Goal: Find specific page/section: Find specific page/section

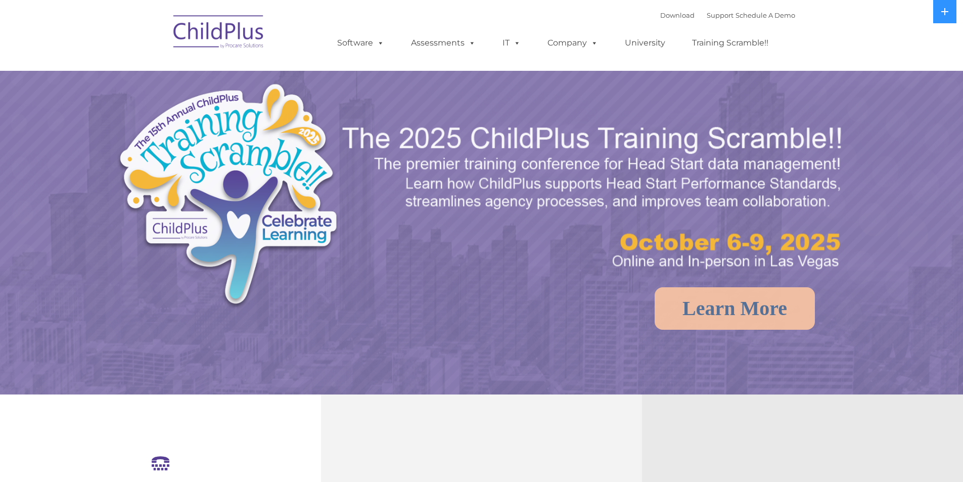
select select "MEDIUM"
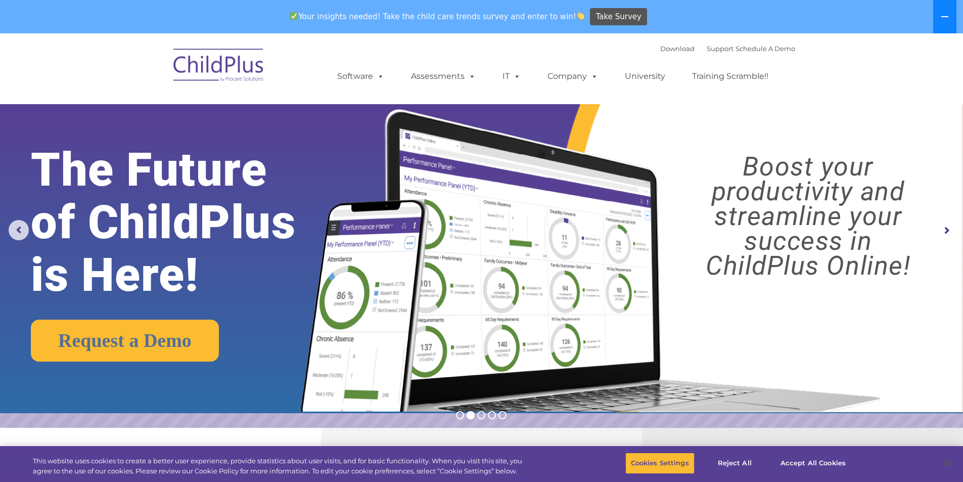
click at [943, 14] on icon at bounding box center [944, 17] width 8 height 8
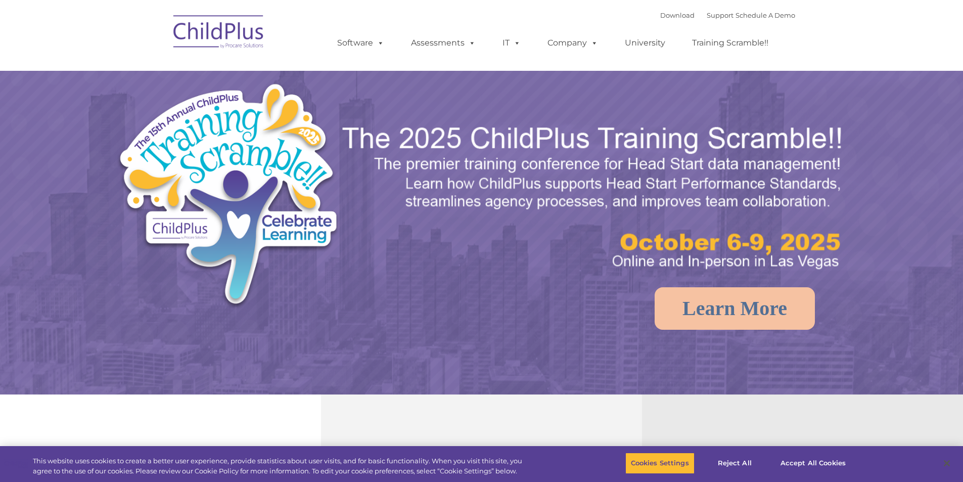
select select "MEDIUM"
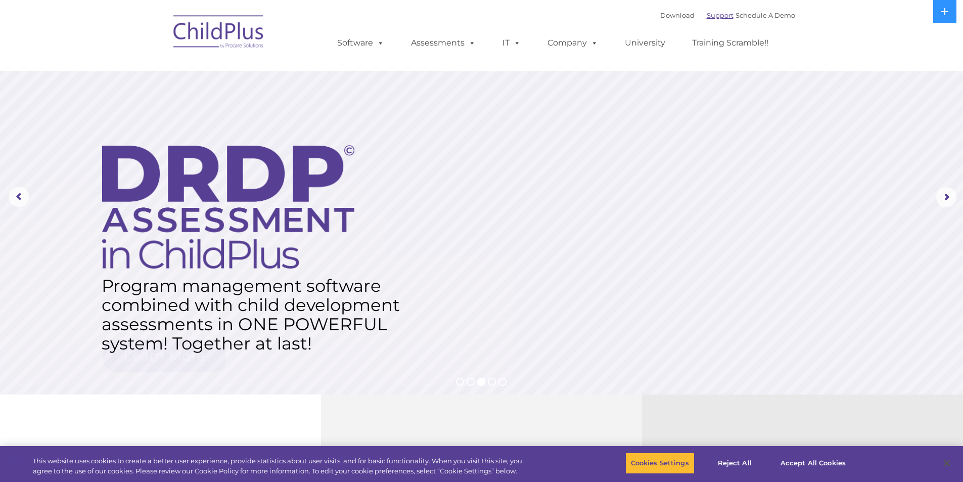
click at [713, 19] on link "Support" at bounding box center [719, 15] width 27 height 8
